Goal: Information Seeking & Learning: Find specific fact

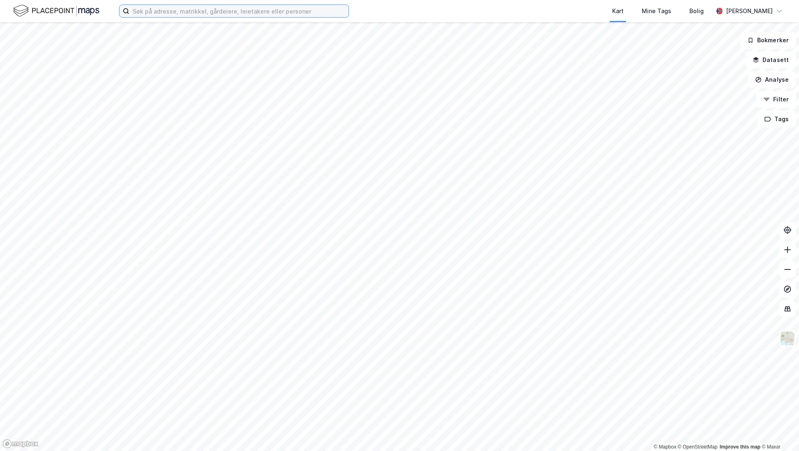
click at [164, 14] on input at bounding box center [238, 11] width 219 height 12
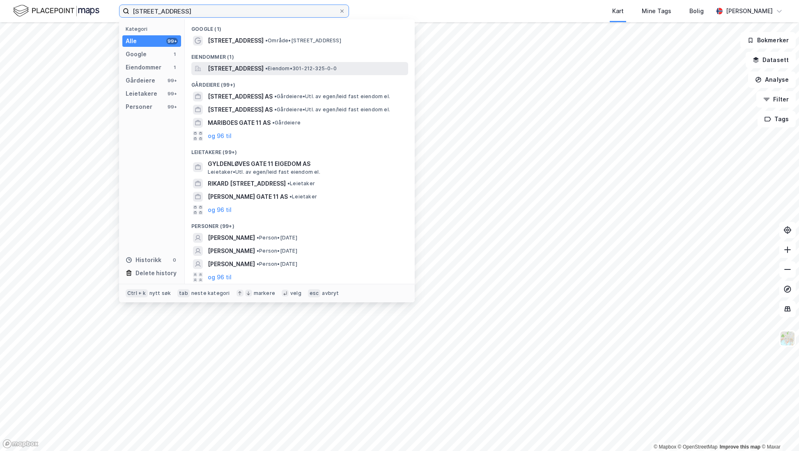
type input "[STREET_ADDRESS]"
click at [244, 67] on span "[STREET_ADDRESS]" at bounding box center [236, 69] width 56 height 10
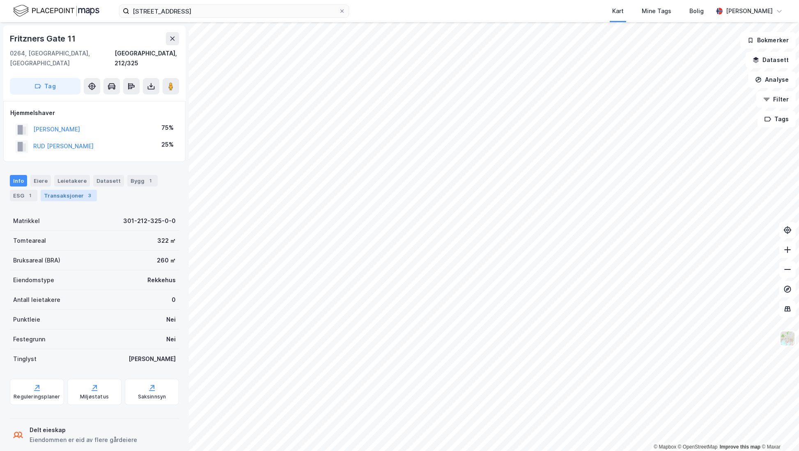
click at [51, 191] on div "Transaksjoner 3" at bounding box center [69, 196] width 56 height 12
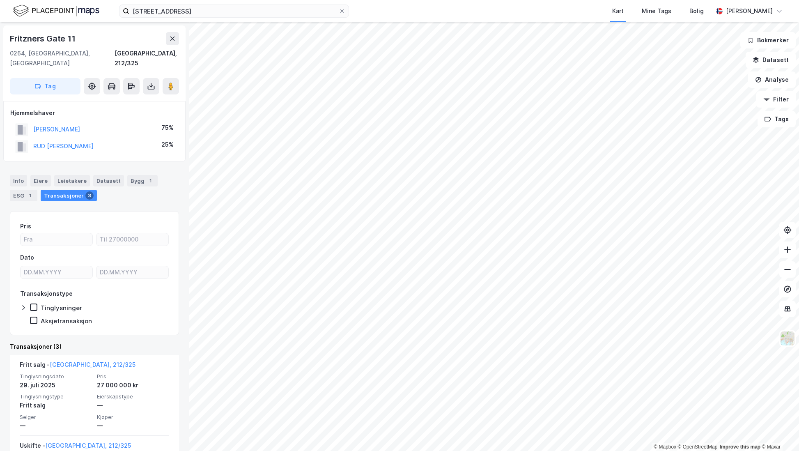
drag, startPoint x: 112, startPoint y: 112, endPoint x: 2, endPoint y: 114, distance: 110.1
click at [2, 114] on div "[STREET_ADDRESS], Oslo Oslo, 212/325 Tag Hjemmelshaver [PERSON_NAME] 75% [PERSO…" at bounding box center [94, 236] width 189 height 429
copy button "[PERSON_NAME]"
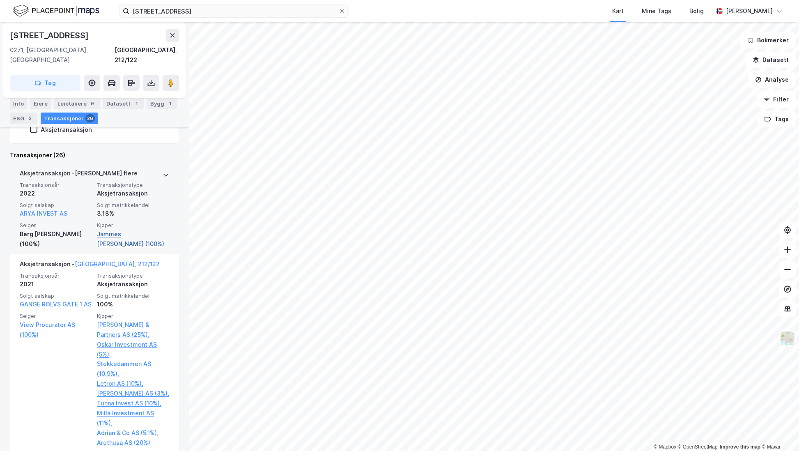
scroll to position [288, 0]
